Goal: Task Accomplishment & Management: Manage account settings

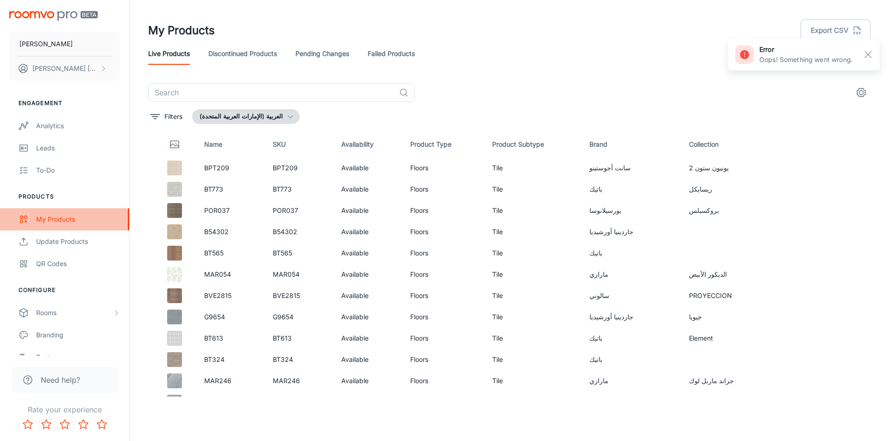
click at [75, 223] on div "My Products" at bounding box center [78, 219] width 84 height 10
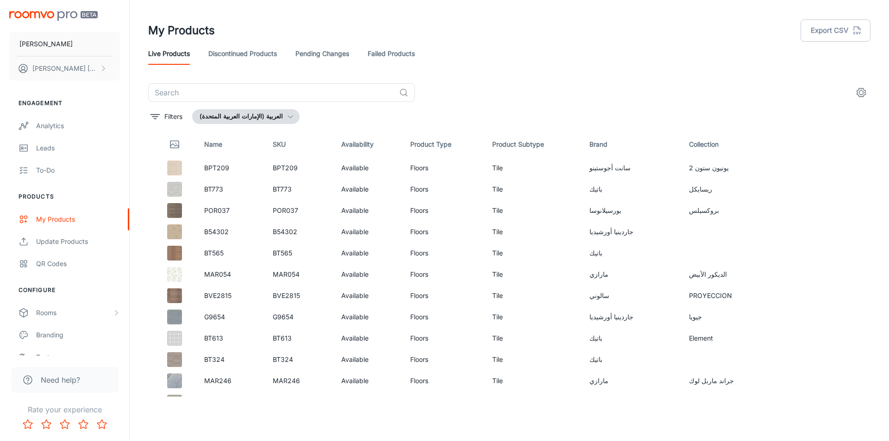
click at [275, 121] on button "العربية (الإمارات العربية المتحدة)" at bounding box center [245, 116] width 107 height 15
click at [275, 158] on li "English ([GEOGRAPHIC_DATA])" at bounding box center [255, 152] width 124 height 17
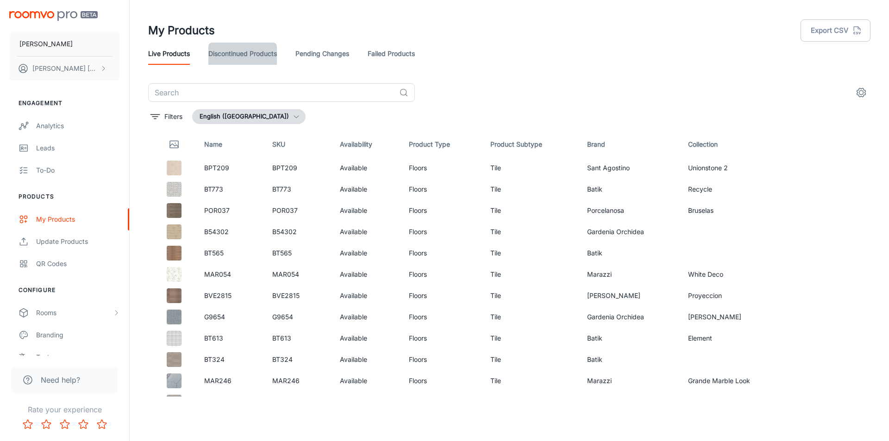
click at [250, 57] on link "Discontinued Products" at bounding box center [242, 54] width 69 height 22
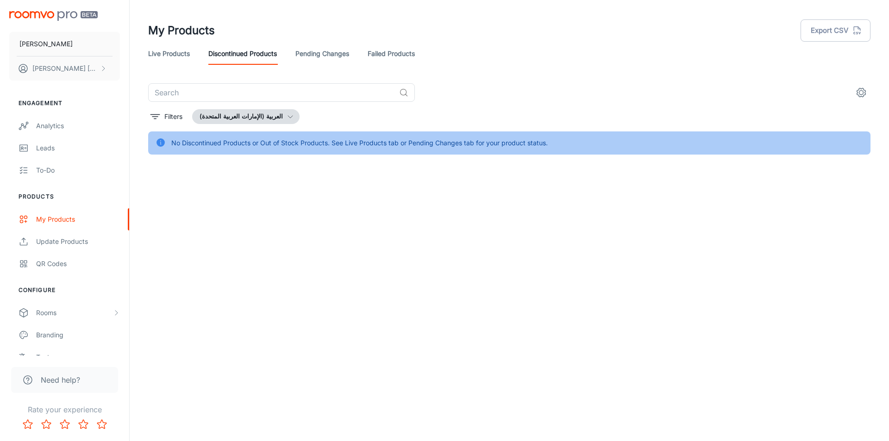
click at [312, 59] on link "Pending Changes" at bounding box center [322, 54] width 54 height 22
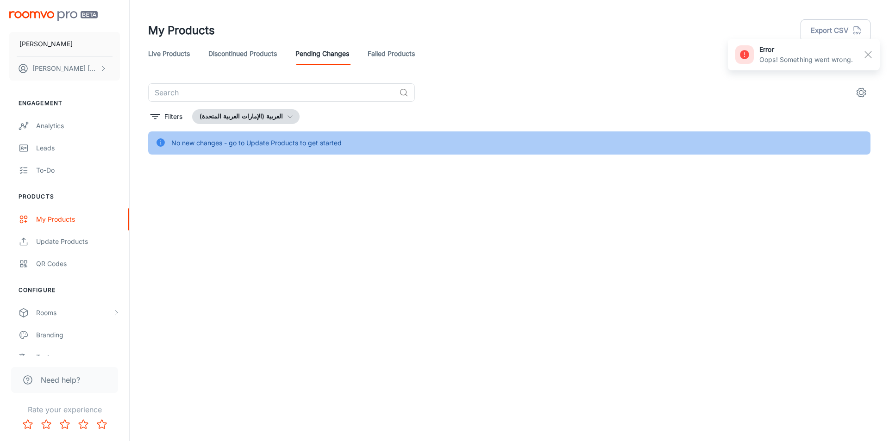
click at [399, 56] on link "Failed Products" at bounding box center [391, 54] width 47 height 22
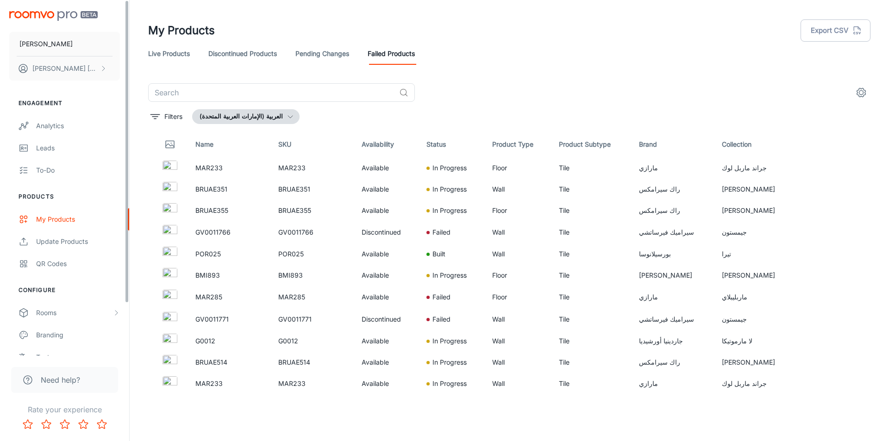
click at [154, 56] on link "Live Products" at bounding box center [169, 54] width 42 height 22
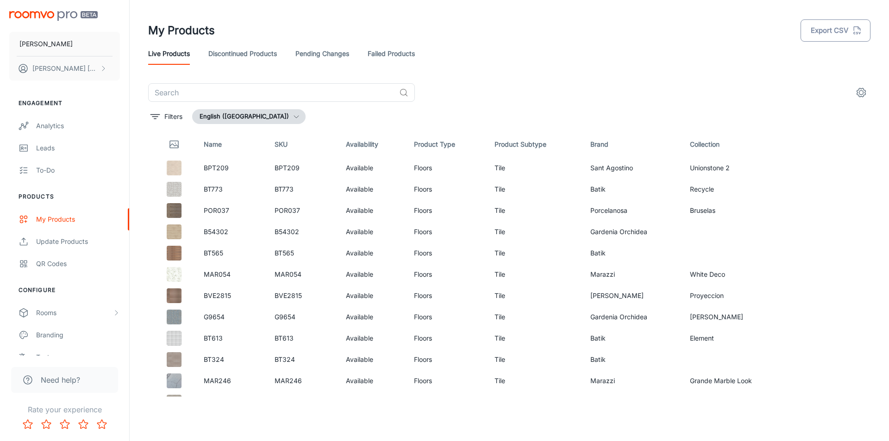
click at [862, 28] on icon "button" at bounding box center [857, 30] width 10 height 10
